Goal: Transaction & Acquisition: Purchase product/service

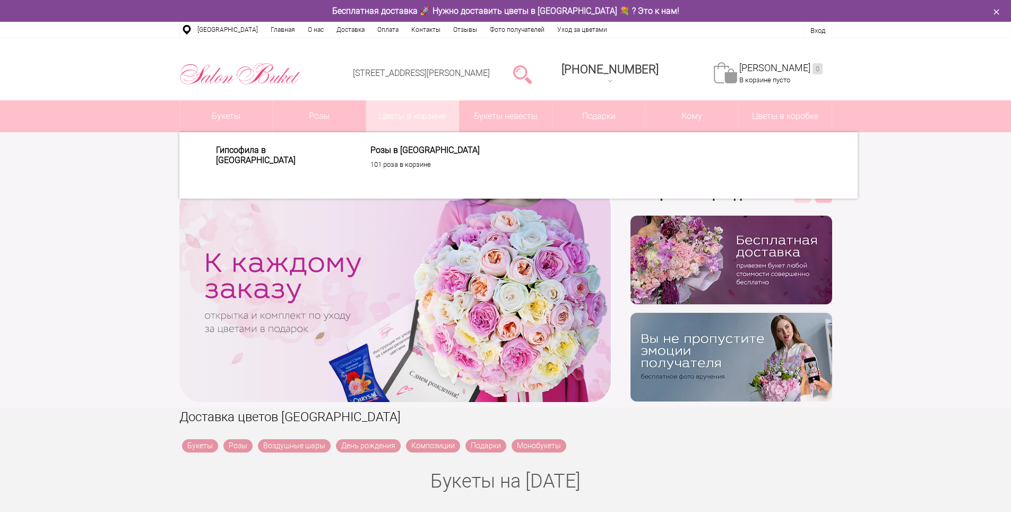
click at [424, 109] on link "Цветы в корзине" at bounding box center [412, 116] width 93 height 32
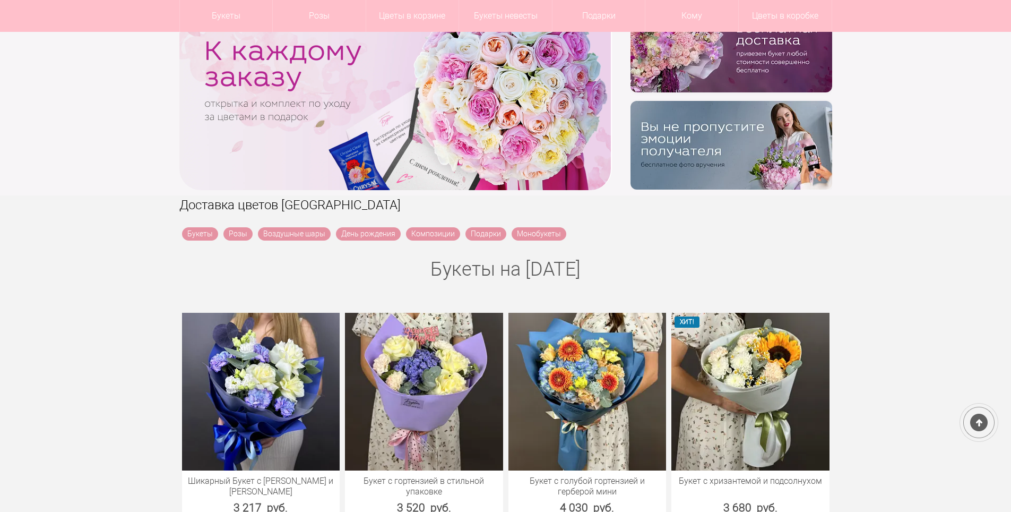
scroll to position [318, 0]
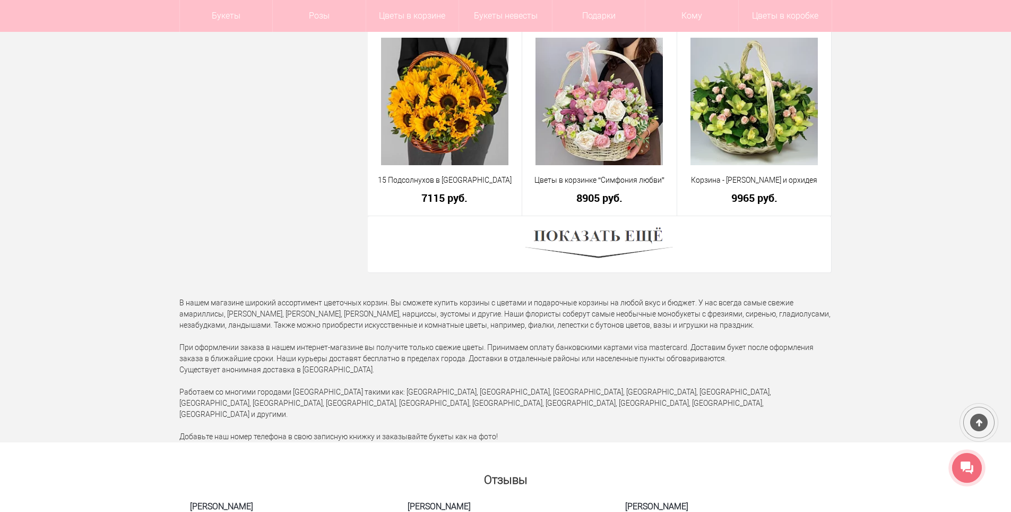
scroll to position [2972, 0]
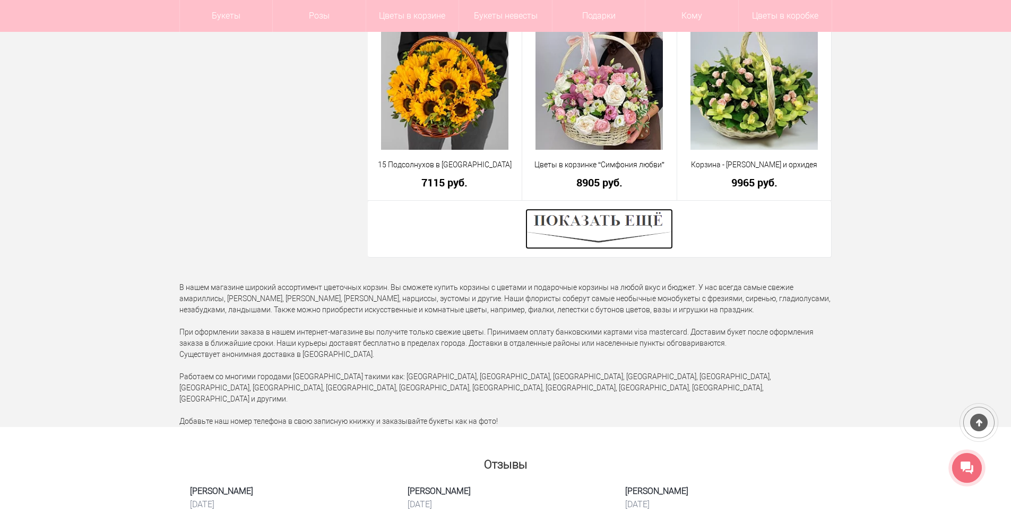
click at [609, 224] on img at bounding box center [599, 229] width 148 height 40
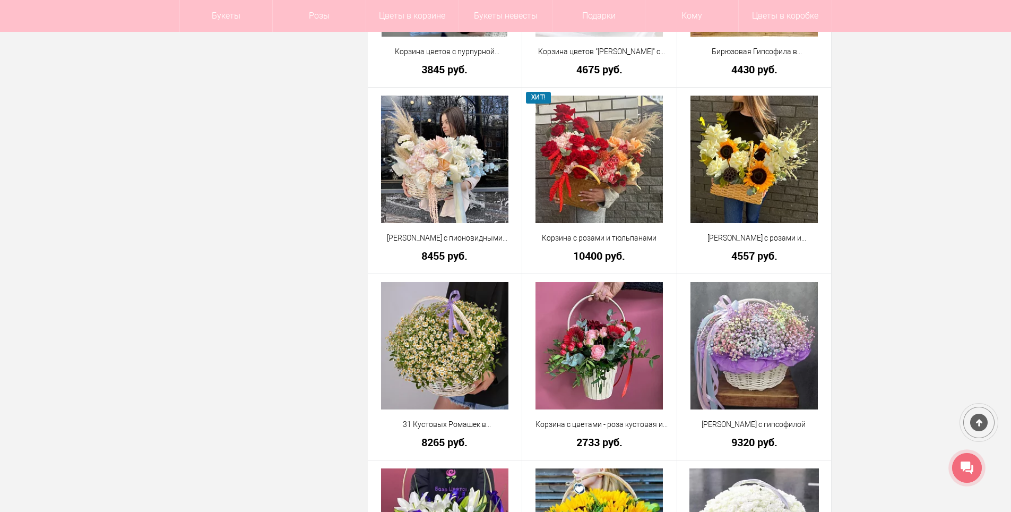
scroll to position [849, 0]
